Goal: Task Accomplishment & Management: Use online tool/utility

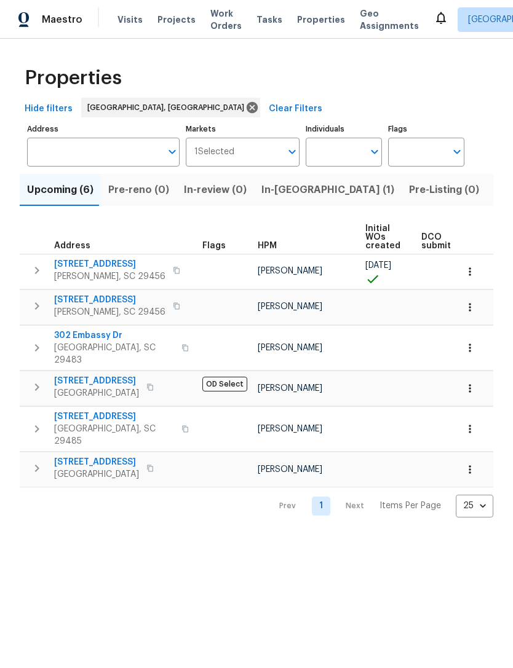
click at [129, 6] on div "Maestro Visits Projects Work Orders Tasks Properties Geo Assignments [GEOGRAPHI…" at bounding box center [256, 19] width 513 height 39
click at [129, 16] on span "Visits" at bounding box center [129, 20] width 25 height 12
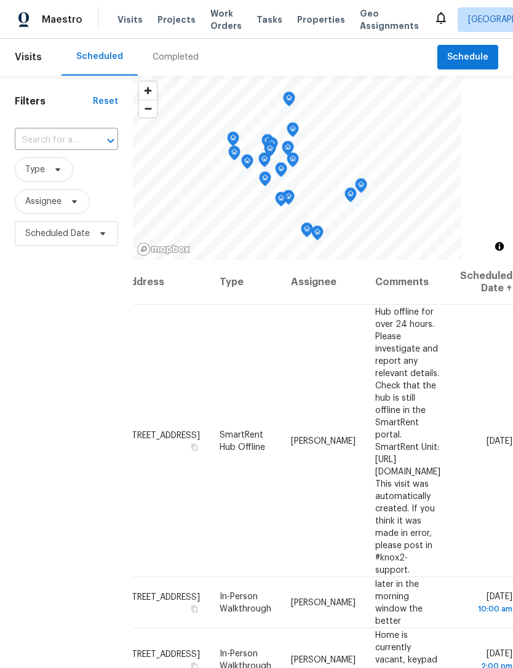
scroll to position [0, 108]
click at [220, 12] on span "Work Orders" at bounding box center [225, 19] width 31 height 25
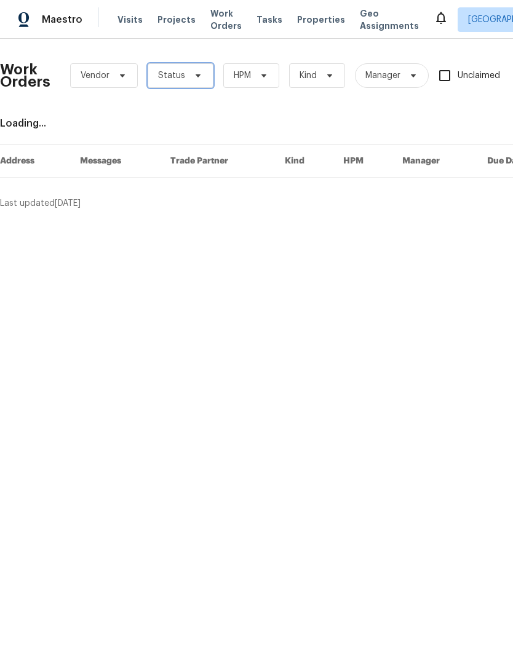
click at [200, 73] on span "Status" at bounding box center [181, 75] width 66 height 25
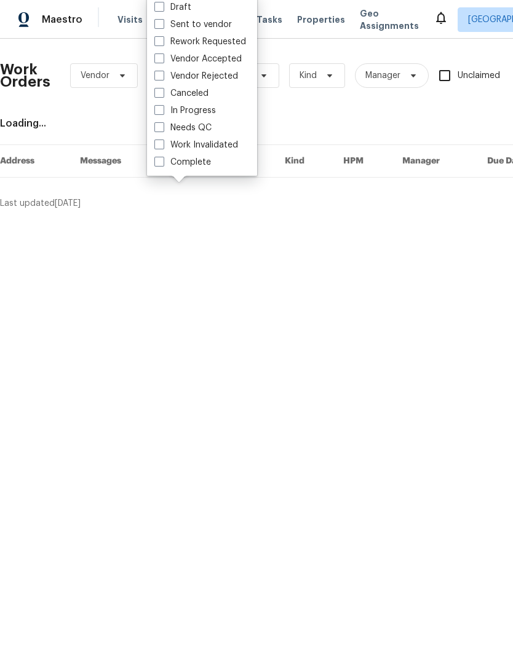
click at [160, 129] on span at bounding box center [159, 127] width 10 height 10
click at [160, 129] on input "Needs QC" at bounding box center [158, 126] width 8 height 8
checkbox input "true"
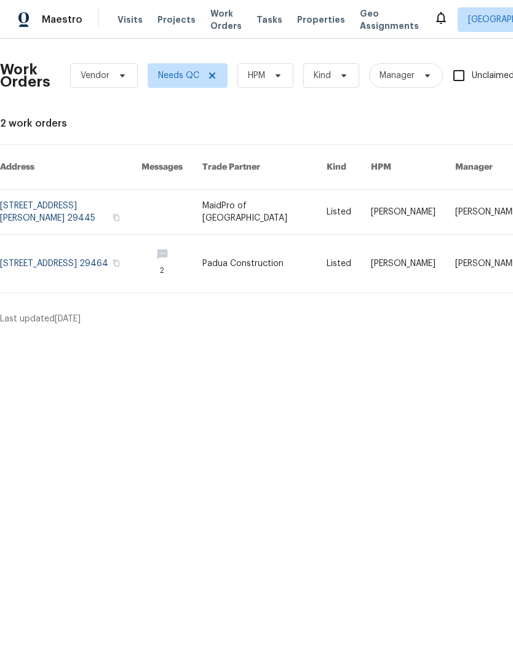
click at [433, 18] on icon at bounding box center [440, 17] width 15 height 15
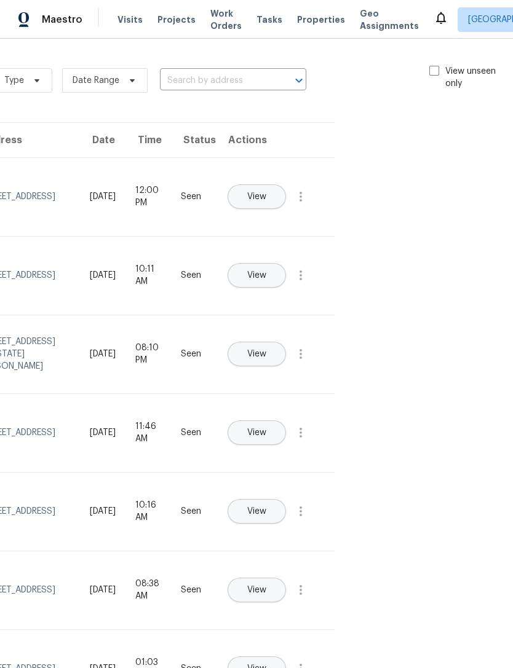
scroll to position [0, 138]
click at [429, 62] on div "Type Date Range ​ View unseen only" at bounding box center [254, 80] width 521 height 44
click at [430, 77] on label "View unseen only" at bounding box center [472, 77] width 85 height 25
click at [430, 73] on input "View unseen only" at bounding box center [434, 69] width 8 height 8
checkbox input "true"
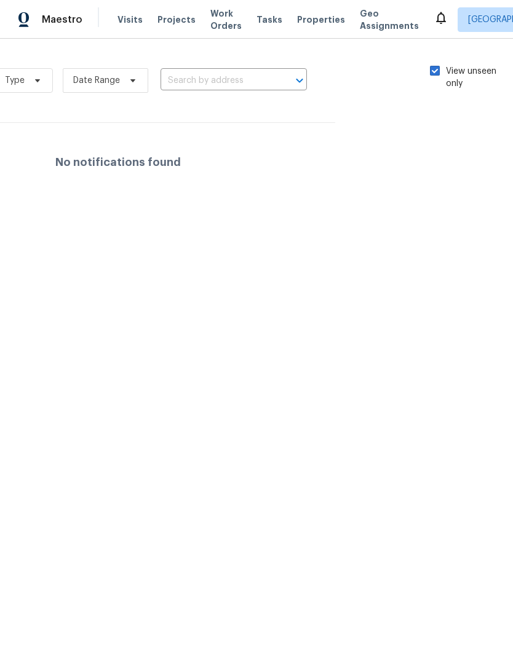
click at [215, 21] on span "Work Orders" at bounding box center [225, 19] width 31 height 25
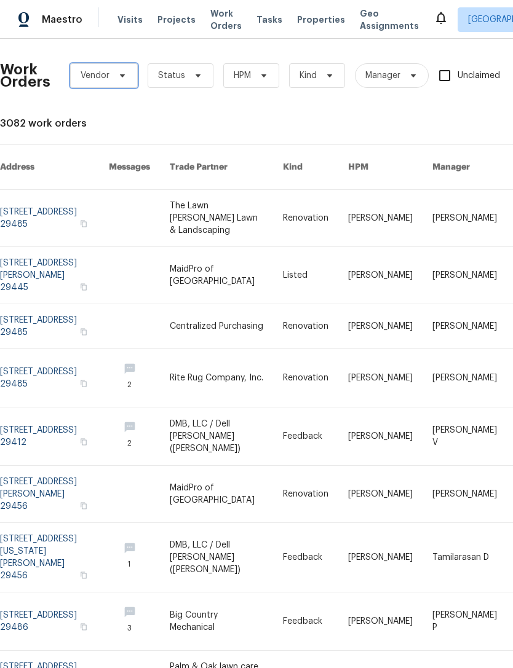
click at [125, 77] on icon at bounding box center [122, 76] width 10 height 10
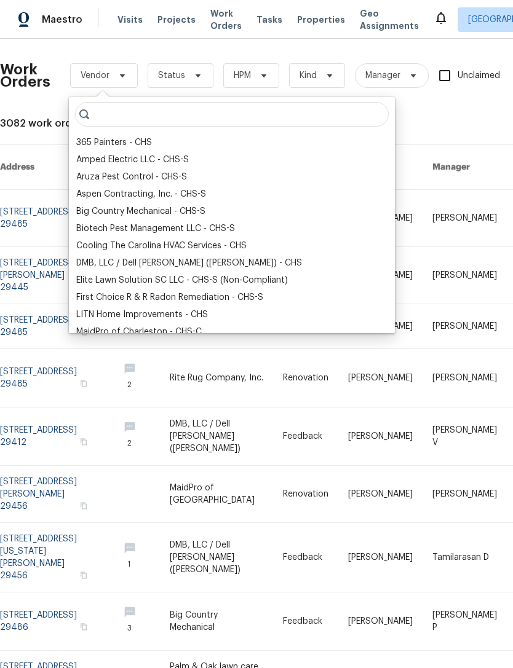
click at [99, 266] on div "DMB, LLC / Dell [PERSON_NAME] ([PERSON_NAME]) - CHS" at bounding box center [189, 263] width 226 height 12
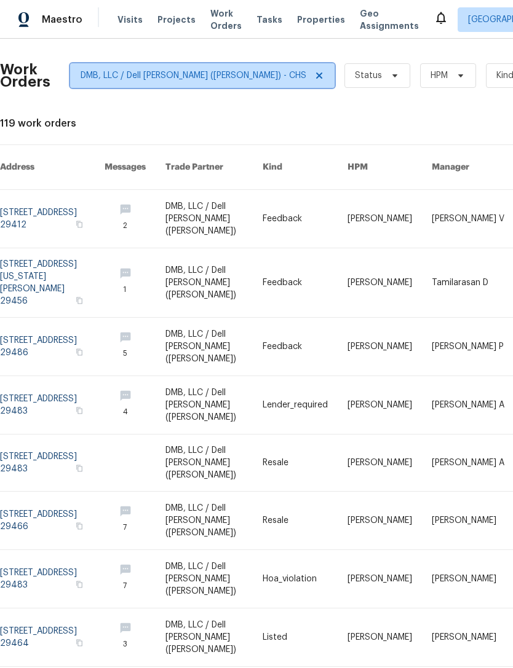
click at [314, 71] on icon at bounding box center [319, 76] width 10 height 10
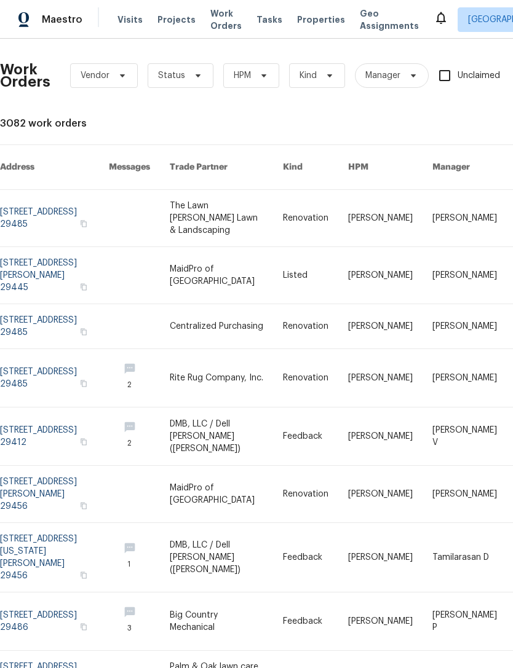
click at [301, 7] on div "Visits Projects Work Orders Tasks Properties Geo Assignments" at bounding box center [275, 19] width 316 height 25
click at [318, 20] on span "Properties" at bounding box center [321, 20] width 48 height 12
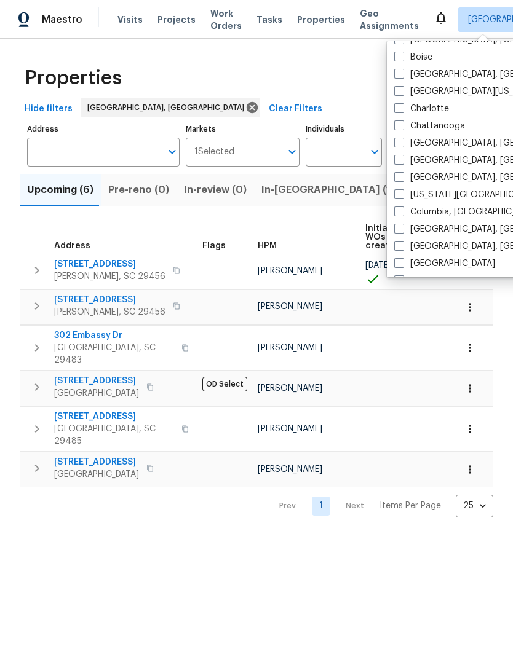
scroll to position [124, 0]
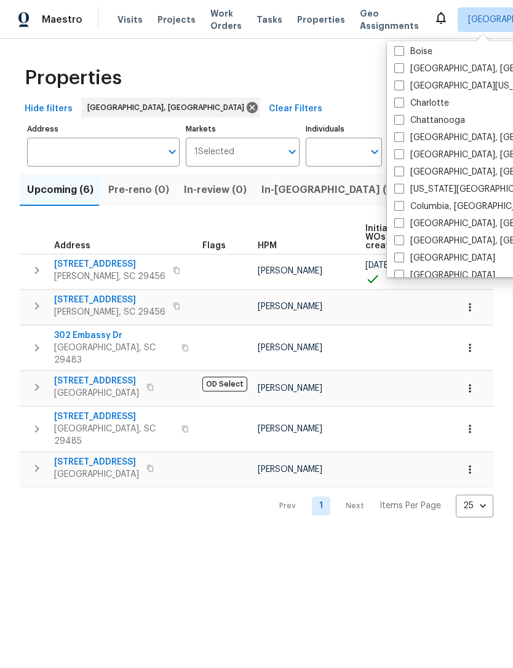
click at [401, 206] on span at bounding box center [399, 206] width 10 height 10
click at [401, 206] on input "Columbia, [GEOGRAPHIC_DATA]" at bounding box center [398, 204] width 8 height 8
checkbox input "true"
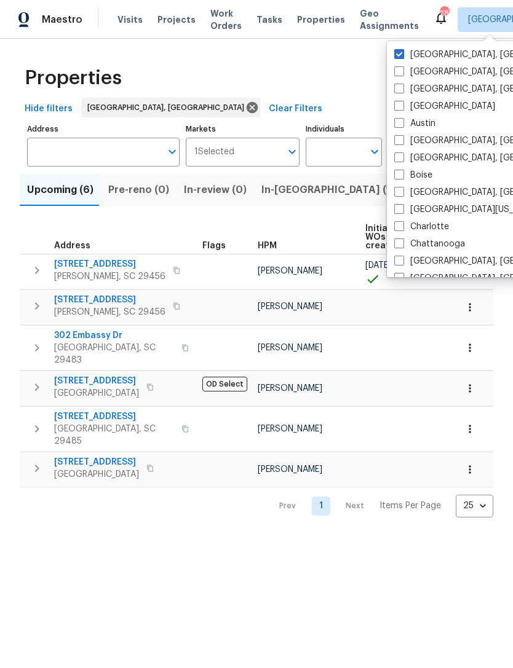
click at [404, 49] on label "[GEOGRAPHIC_DATA], [GEOGRAPHIC_DATA]" at bounding box center [489, 55] width 191 height 12
click at [402, 49] on input "[GEOGRAPHIC_DATA], [GEOGRAPHIC_DATA]" at bounding box center [398, 53] width 8 height 8
checkbox input "false"
click at [346, 58] on div "Properties" at bounding box center [256, 77] width 473 height 39
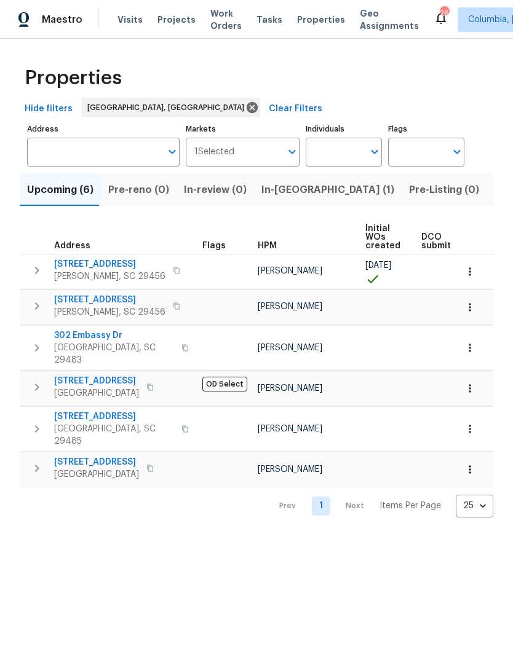
click at [304, 20] on span "Properties" at bounding box center [321, 20] width 48 height 12
click at [117, 14] on span "Visits" at bounding box center [129, 20] width 25 height 12
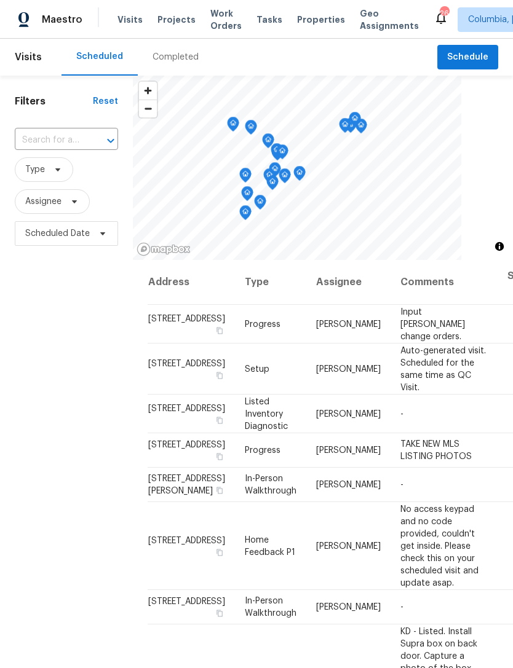
click at [181, 55] on div "Completed" at bounding box center [175, 57] width 46 height 12
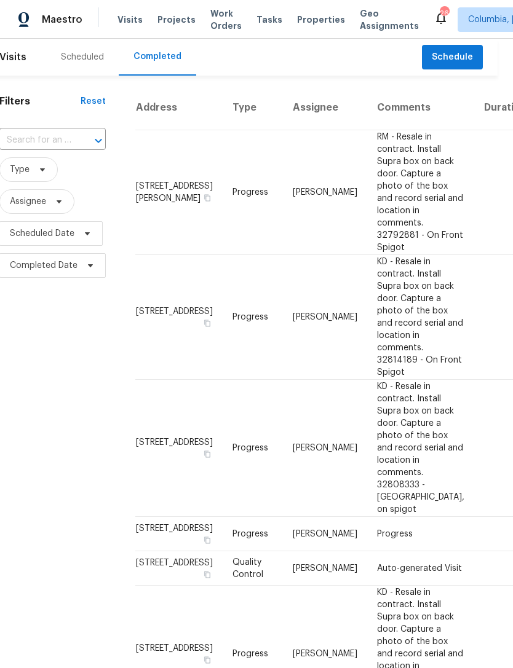
scroll to position [0, 15]
click at [304, 15] on span "Properties" at bounding box center [321, 20] width 48 height 12
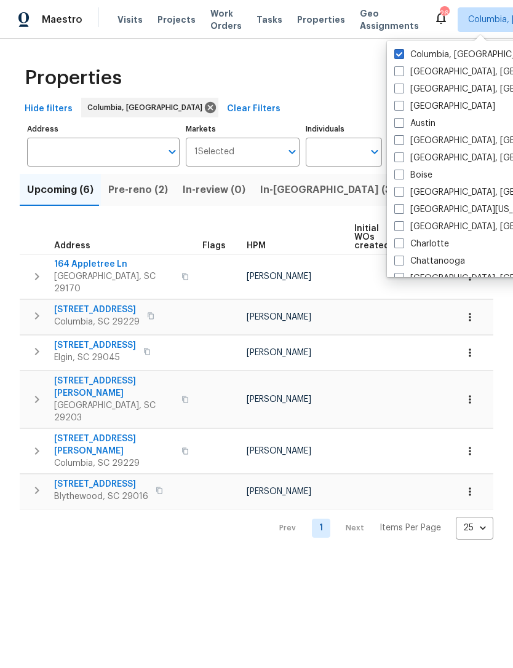
click at [128, 17] on span "Visits" at bounding box center [129, 20] width 25 height 12
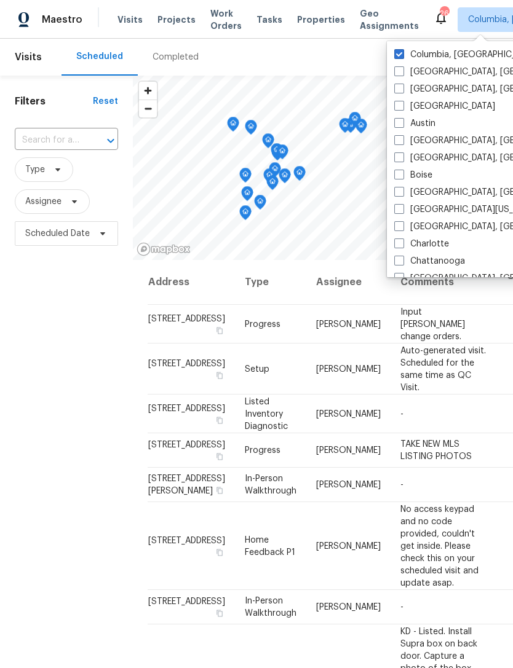
click at [401, 230] on span at bounding box center [399, 226] width 10 height 10
click at [401, 229] on input "[GEOGRAPHIC_DATA], [GEOGRAPHIC_DATA]" at bounding box center [398, 225] width 8 height 8
checkbox input "true"
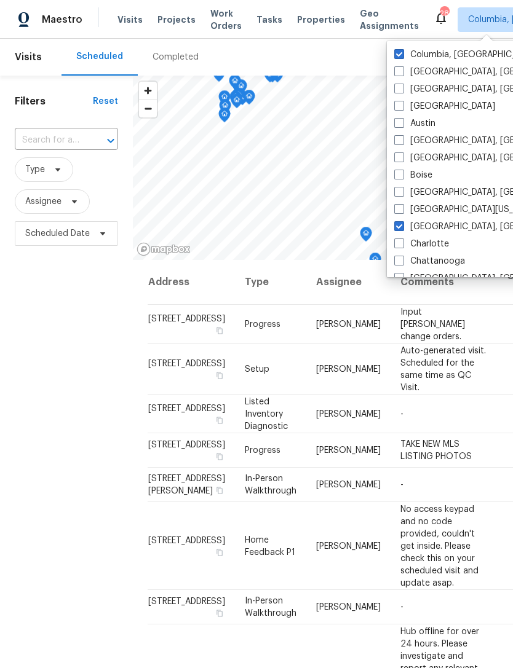
click at [402, 52] on span at bounding box center [399, 54] width 10 height 10
click at [402, 52] on input "Columbia, [GEOGRAPHIC_DATA]" at bounding box center [398, 53] width 8 height 8
checkbox input "false"
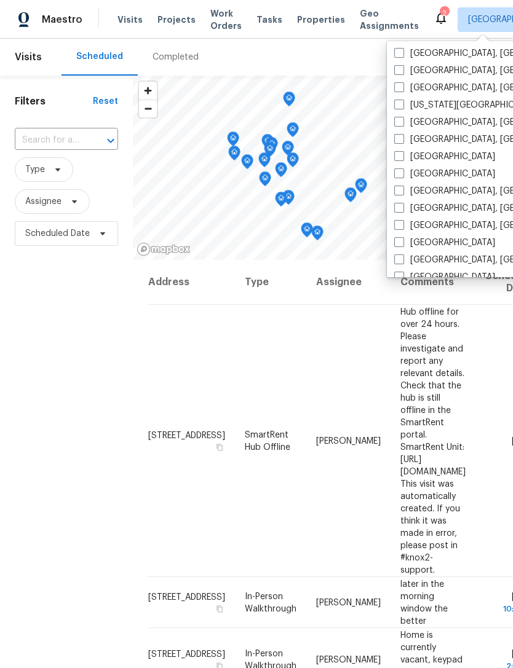
scroll to position [226, 0]
click at [406, 226] on label "[GEOGRAPHIC_DATA], [GEOGRAPHIC_DATA]" at bounding box center [489, 225] width 191 height 12
click at [402, 226] on input "[GEOGRAPHIC_DATA], [GEOGRAPHIC_DATA]" at bounding box center [398, 223] width 8 height 8
checkbox input "true"
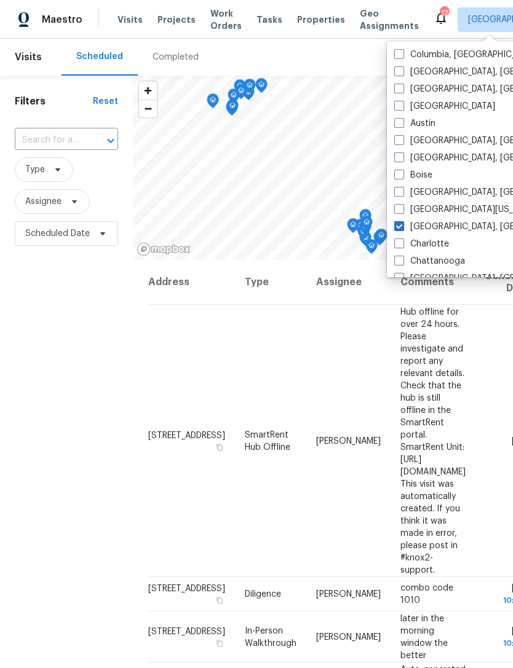
click at [396, 231] on label "[GEOGRAPHIC_DATA], [GEOGRAPHIC_DATA]" at bounding box center [489, 227] width 191 height 12
click at [396, 229] on input "[GEOGRAPHIC_DATA], [GEOGRAPHIC_DATA]" at bounding box center [398, 225] width 8 height 8
checkbox input "false"
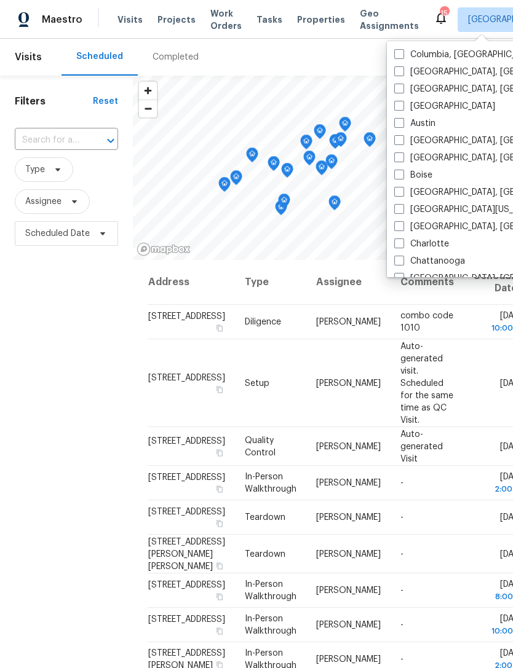
click at [137, 14] on span "Visits" at bounding box center [129, 20] width 25 height 12
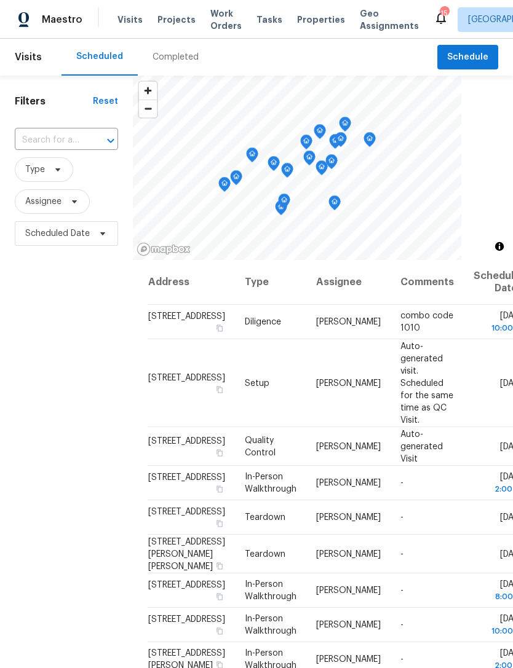
click at [167, 55] on div "Completed" at bounding box center [175, 57] width 46 height 12
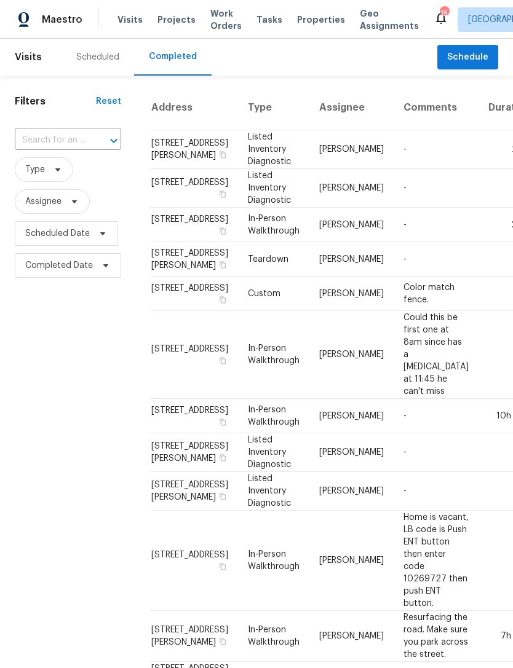
click at [301, 20] on span "Properties" at bounding box center [321, 20] width 48 height 12
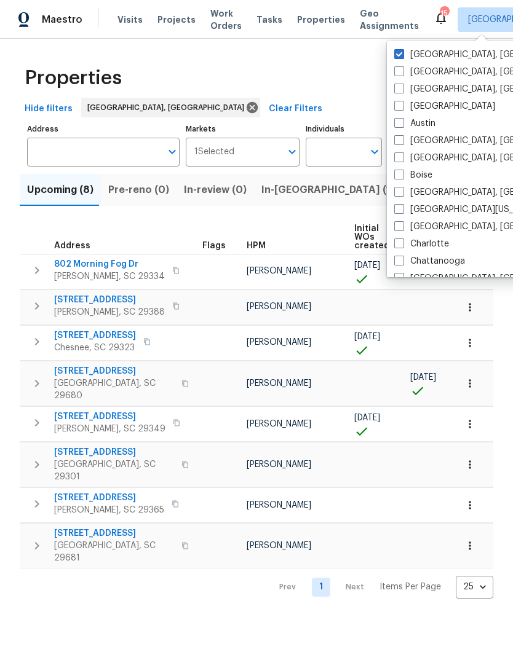
click at [400, 229] on span at bounding box center [399, 226] width 10 height 10
click at [400, 229] on input "[GEOGRAPHIC_DATA], [GEOGRAPHIC_DATA]" at bounding box center [398, 225] width 8 height 8
checkbox input "true"
click at [401, 49] on span at bounding box center [399, 54] width 10 height 10
click at [401, 49] on input "[GEOGRAPHIC_DATA], [GEOGRAPHIC_DATA]" at bounding box center [398, 53] width 8 height 8
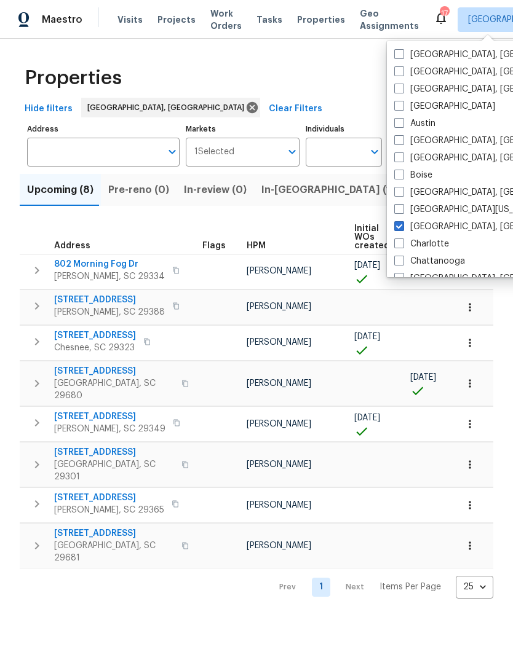
checkbox input "false"
click at [440, 12] on div "2" at bounding box center [444, 13] width 9 height 12
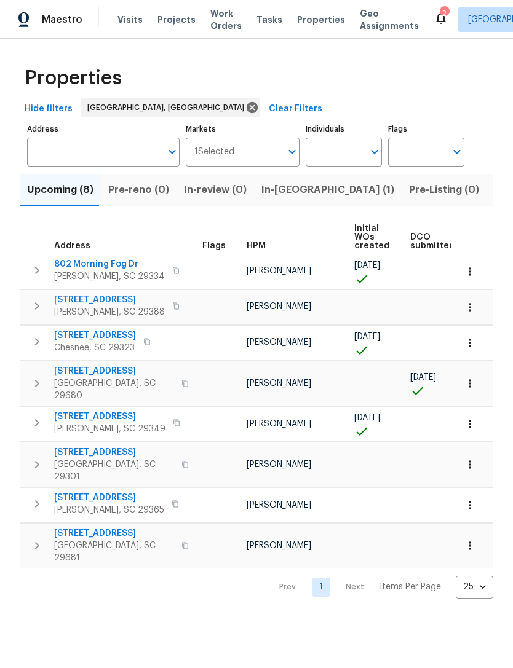
click at [312, 32] on div "Maestro Visits Projects Work Orders Tasks Properties Geo Assignments 2 [GEOGRAP…" at bounding box center [256, 19] width 513 height 39
click at [126, 14] on span "Visits" at bounding box center [129, 20] width 25 height 12
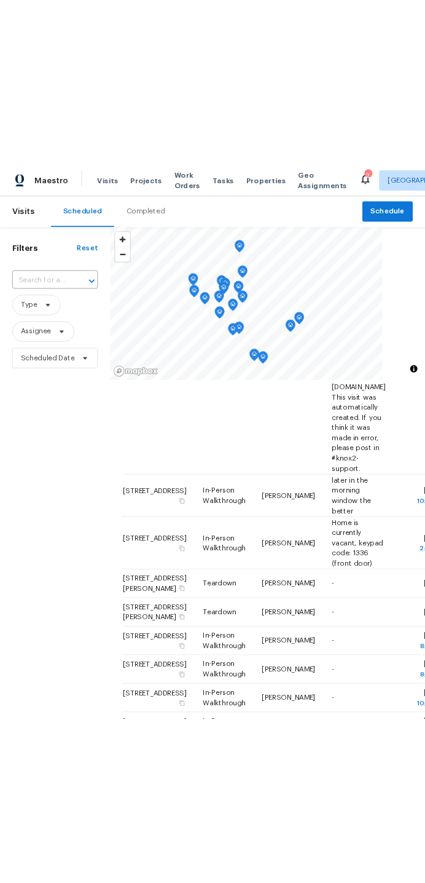
scroll to position [204, 0]
